Goal: Information Seeking & Learning: Check status

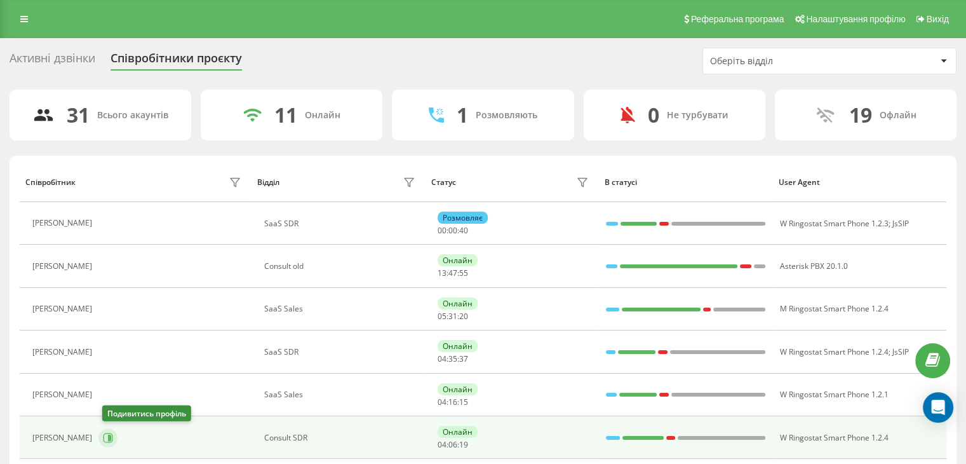
click at [113, 439] on icon at bounding box center [108, 438] width 10 height 10
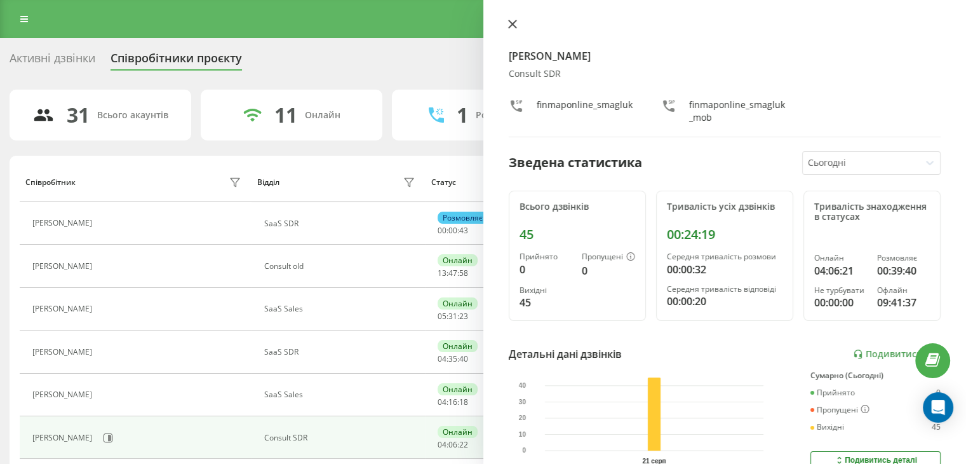
click at [513, 22] on icon at bounding box center [512, 24] width 8 height 8
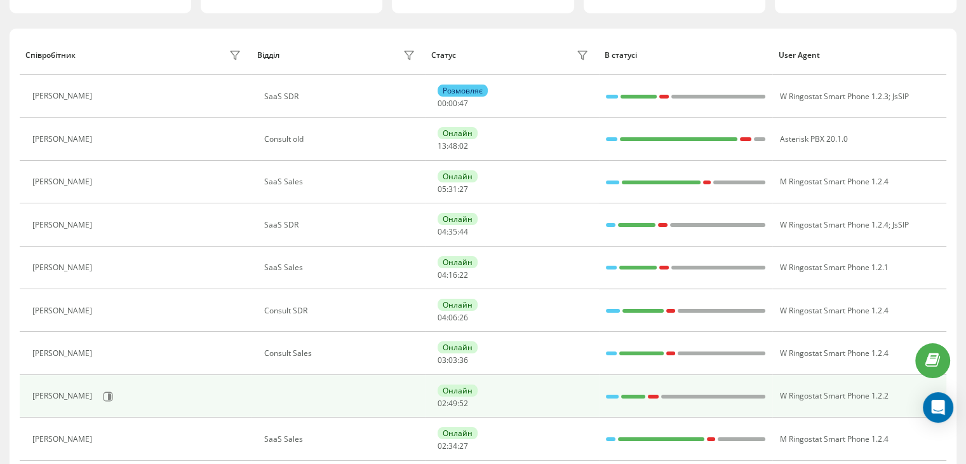
scroll to position [254, 0]
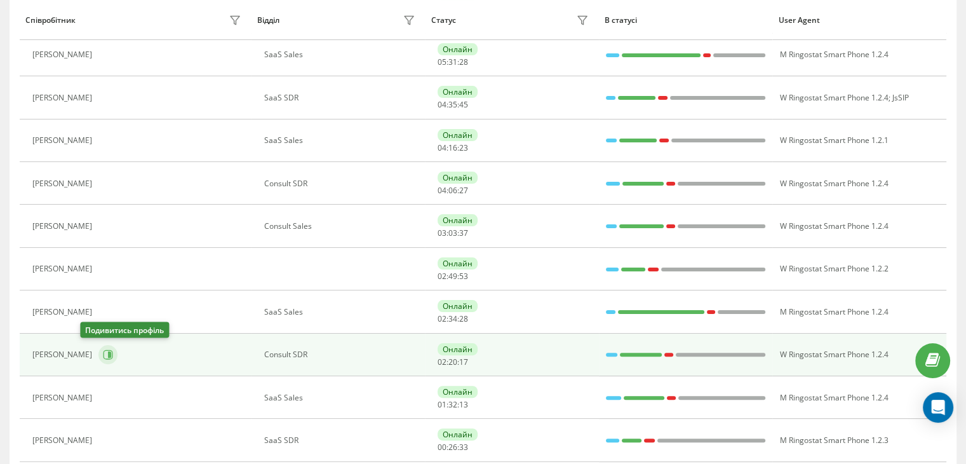
click at [108, 351] on icon at bounding box center [109, 354] width 3 height 6
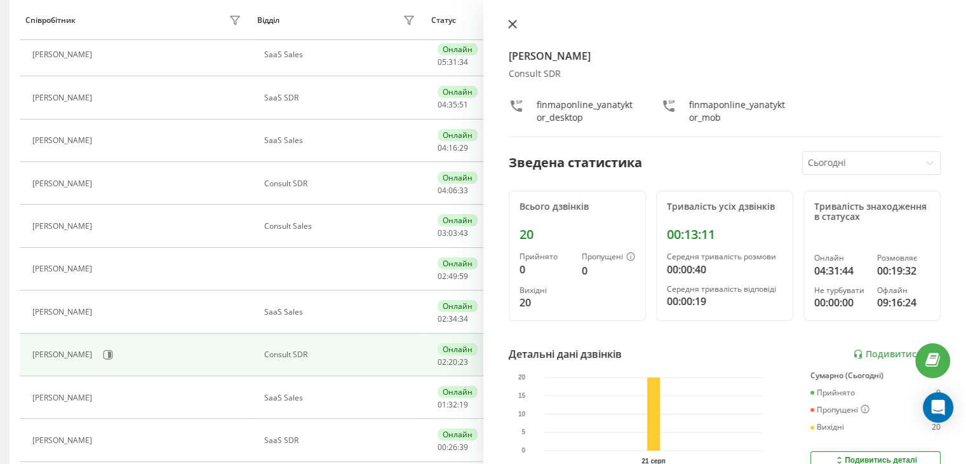
click at [516, 24] on button at bounding box center [512, 25] width 17 height 12
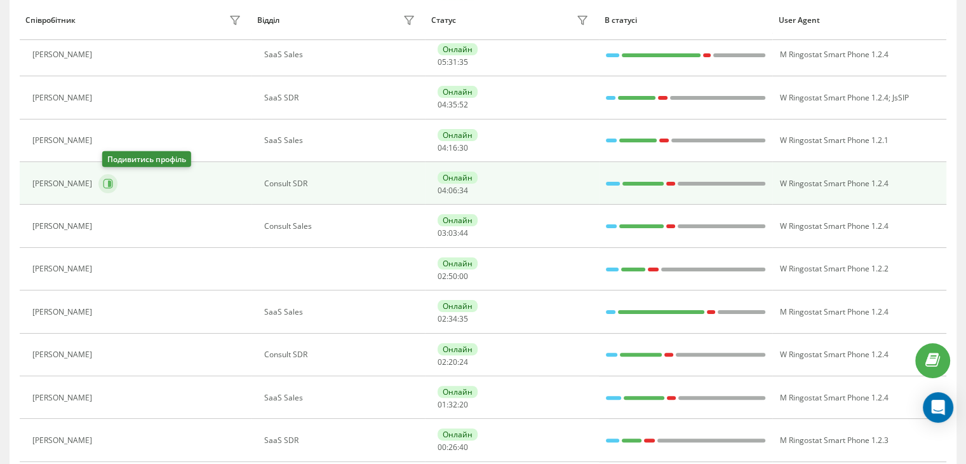
click at [109, 186] on icon at bounding box center [109, 183] width 10 height 10
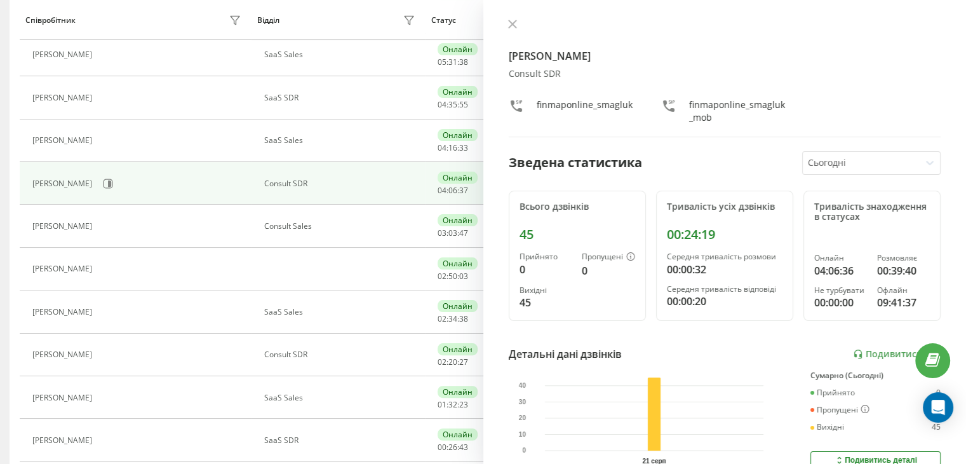
click at [506, 25] on button at bounding box center [512, 25] width 17 height 12
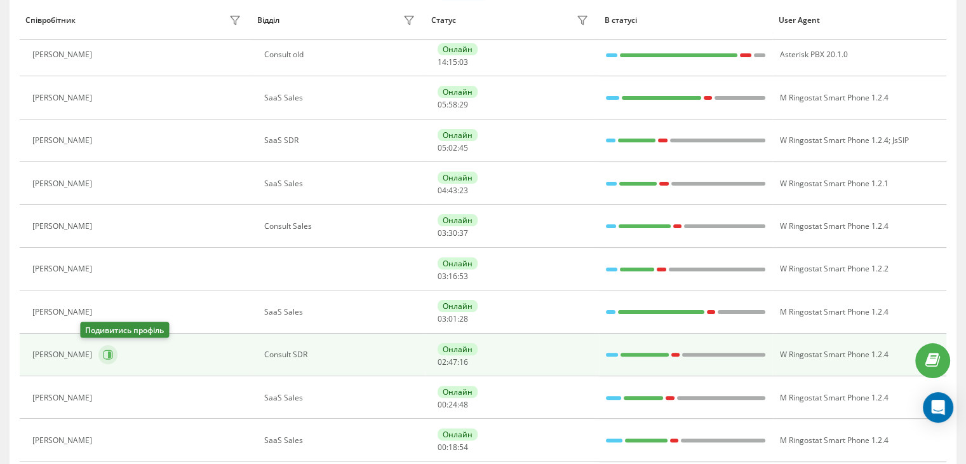
click at [103, 349] on icon at bounding box center [108, 354] width 10 height 10
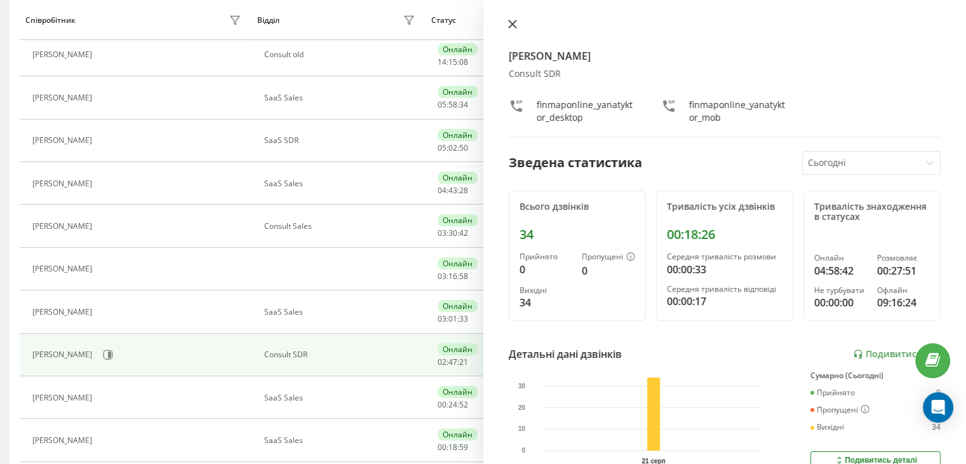
click at [511, 23] on icon at bounding box center [512, 24] width 8 height 8
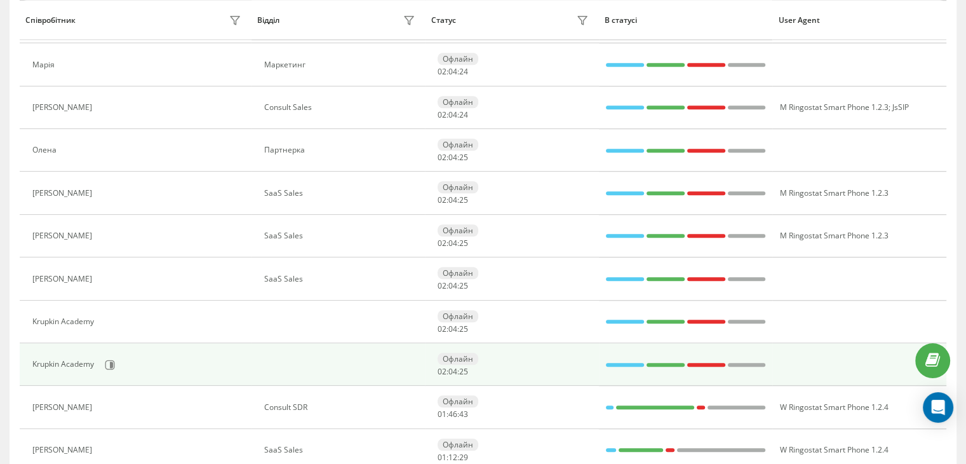
scroll to position [1108, 0]
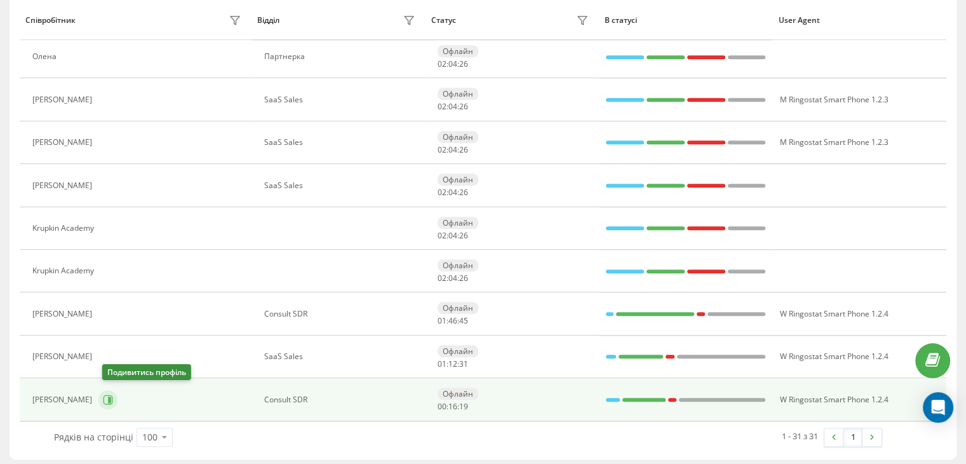
click at [110, 398] on icon at bounding box center [108, 399] width 10 height 10
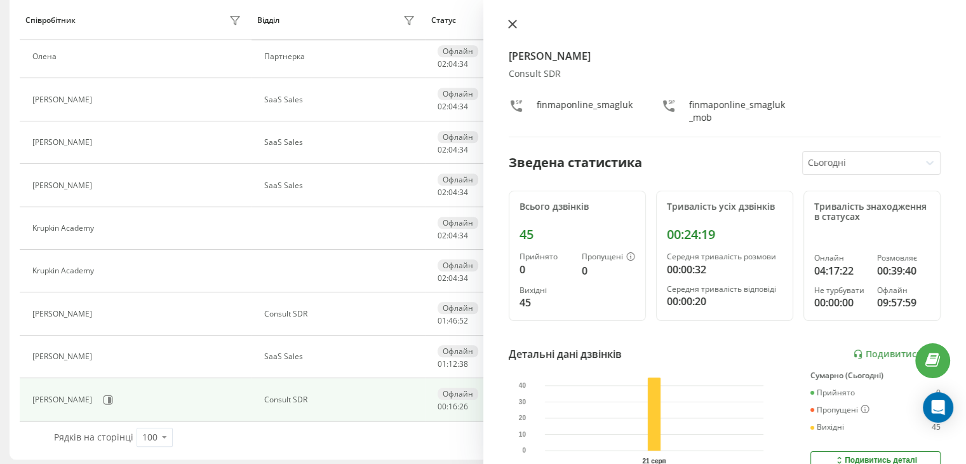
click at [517, 28] on button at bounding box center [512, 25] width 17 height 12
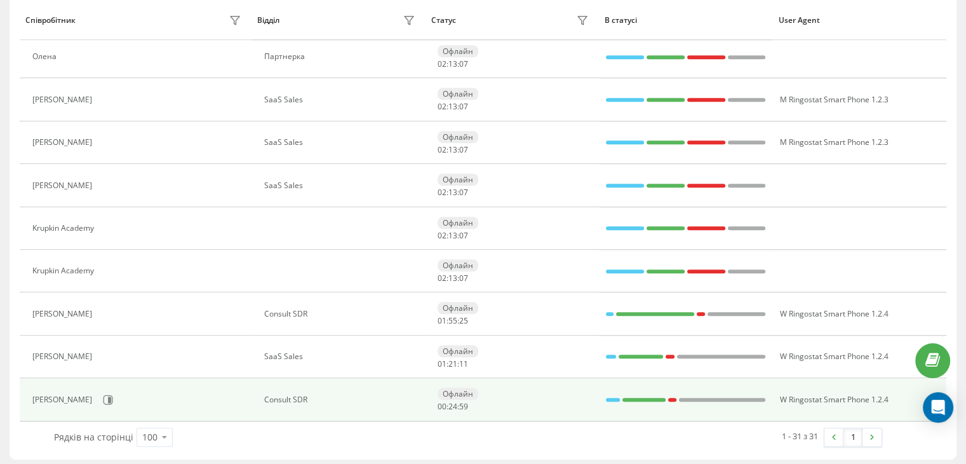
click at [105, 403] on div "[PERSON_NAME]" at bounding box center [138, 400] width 212 height 22
click at [112, 394] on icon at bounding box center [108, 399] width 10 height 10
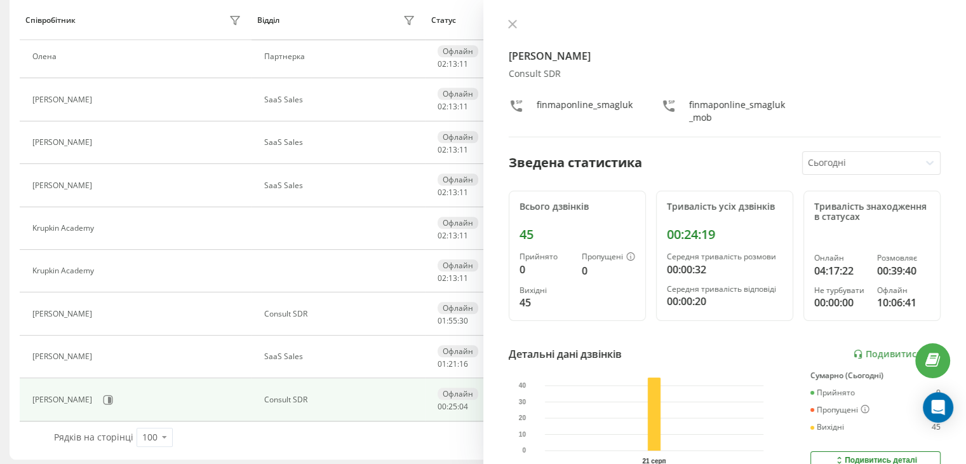
click at [508, 15] on div "[PERSON_NAME] Consult SDR finmaponline_smagluk finmaponline_smagluk_mob Зведена…" at bounding box center [724, 232] width 483 height 464
click at [515, 19] on button at bounding box center [512, 25] width 17 height 12
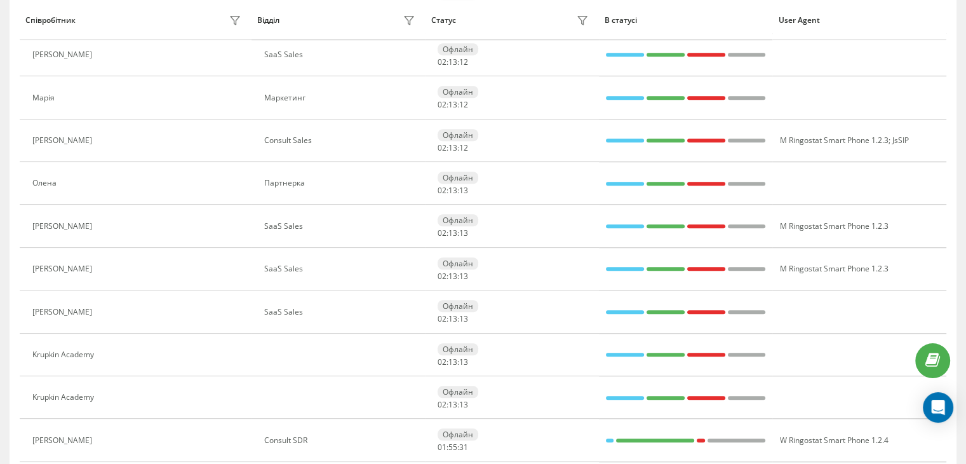
scroll to position [473, 0]
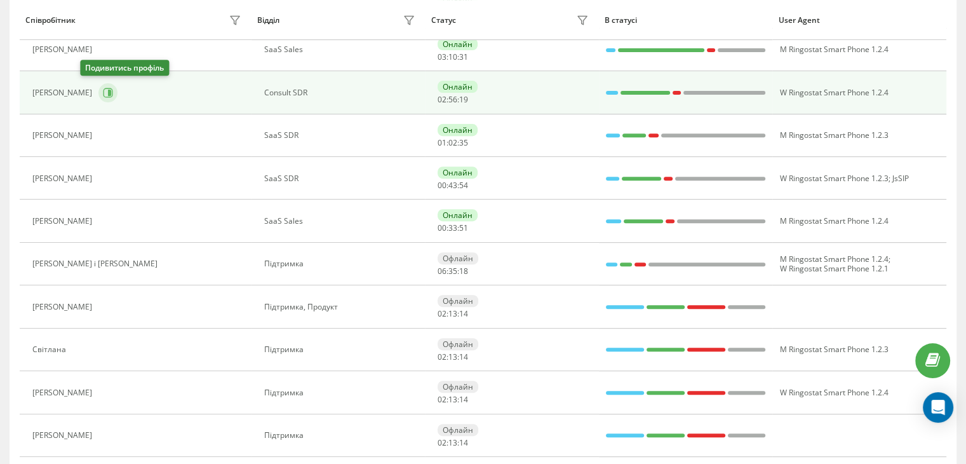
click at [103, 95] on icon at bounding box center [108, 93] width 10 height 10
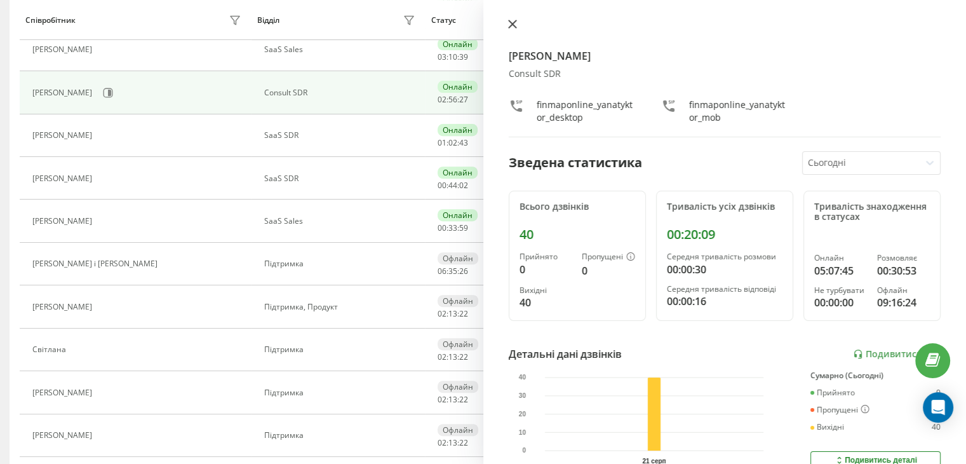
click at [512, 19] on button at bounding box center [512, 25] width 17 height 12
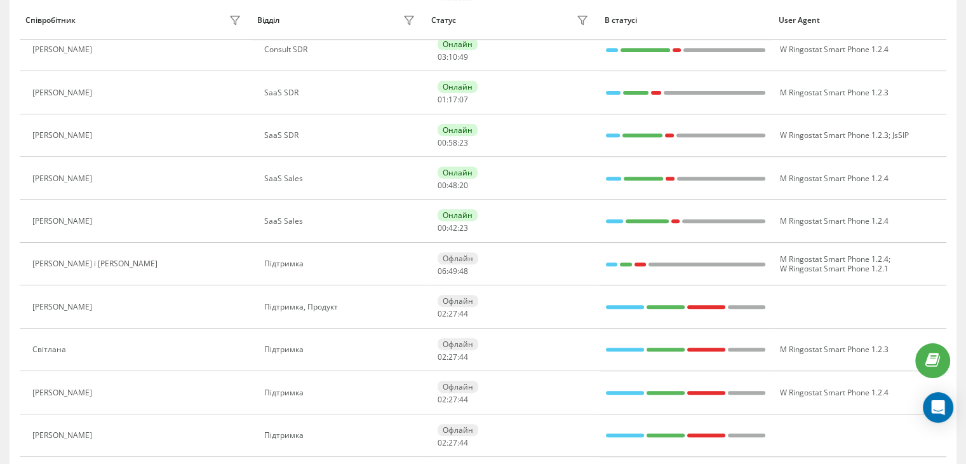
scroll to position [89, 0]
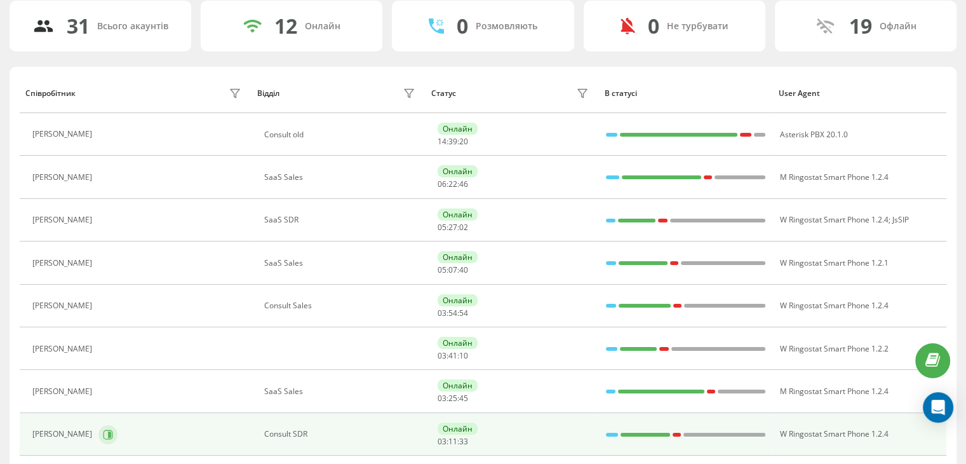
click at [98, 425] on button at bounding box center [107, 434] width 19 height 19
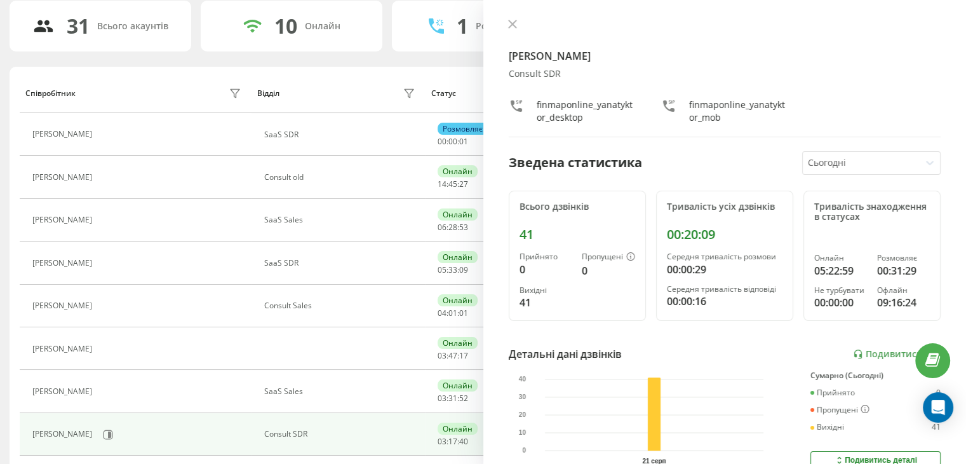
drag, startPoint x: 926, startPoint y: 43, endPoint x: 936, endPoint y: 24, distance: 21.3
